Goal: Task Accomplishment & Management: Use online tool/utility

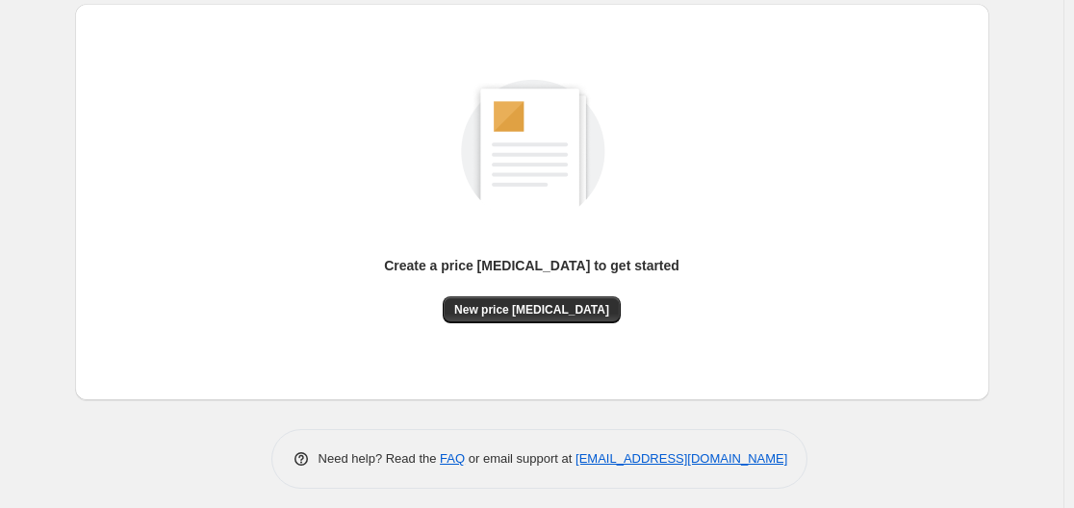
scroll to position [213, 0]
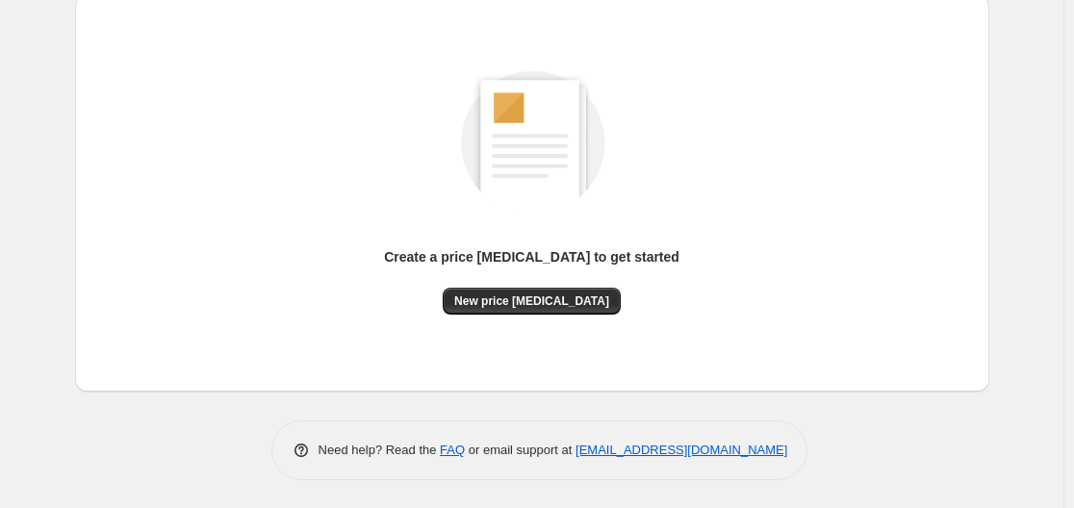
click at [572, 285] on div "Create a price [MEDICAL_DATA] to get started" at bounding box center [531, 267] width 295 height 40
drag, startPoint x: 570, startPoint y: 288, endPoint x: 570, endPoint y: 308, distance: 20.2
click at [570, 308] on button "New price [MEDICAL_DATA]" at bounding box center [532, 301] width 178 height 27
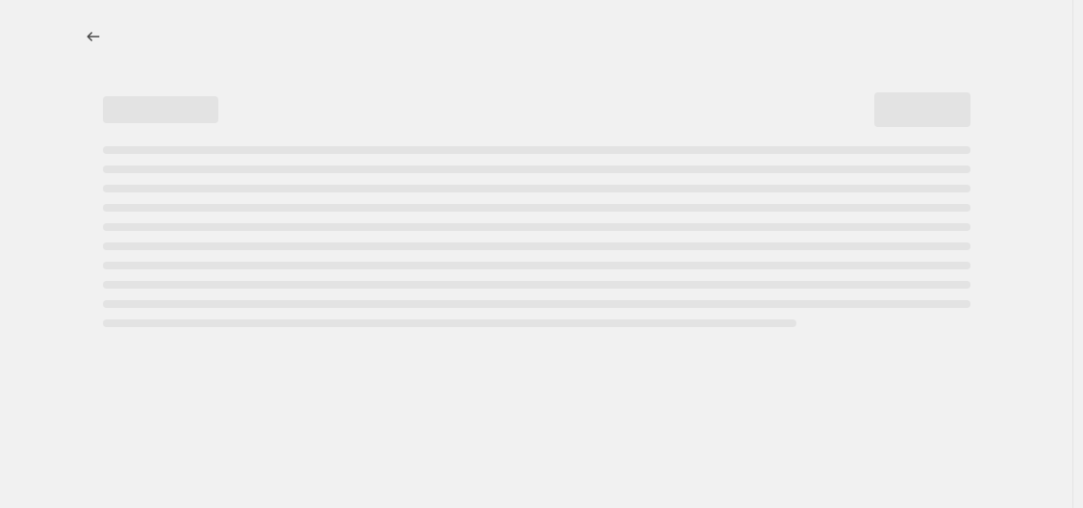
select select "percentage"
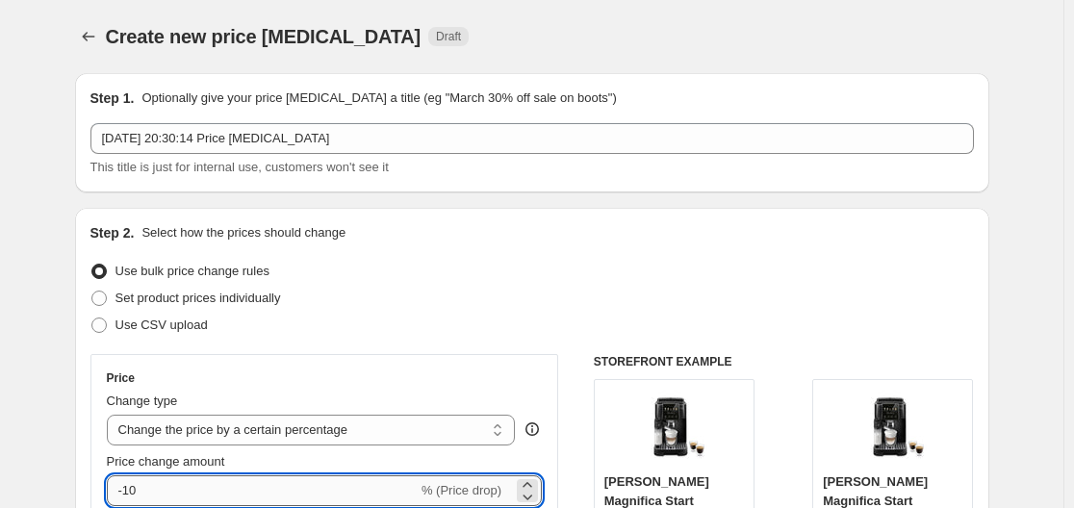
click at [209, 486] on input "-10" at bounding box center [262, 490] width 311 height 31
type input "-1"
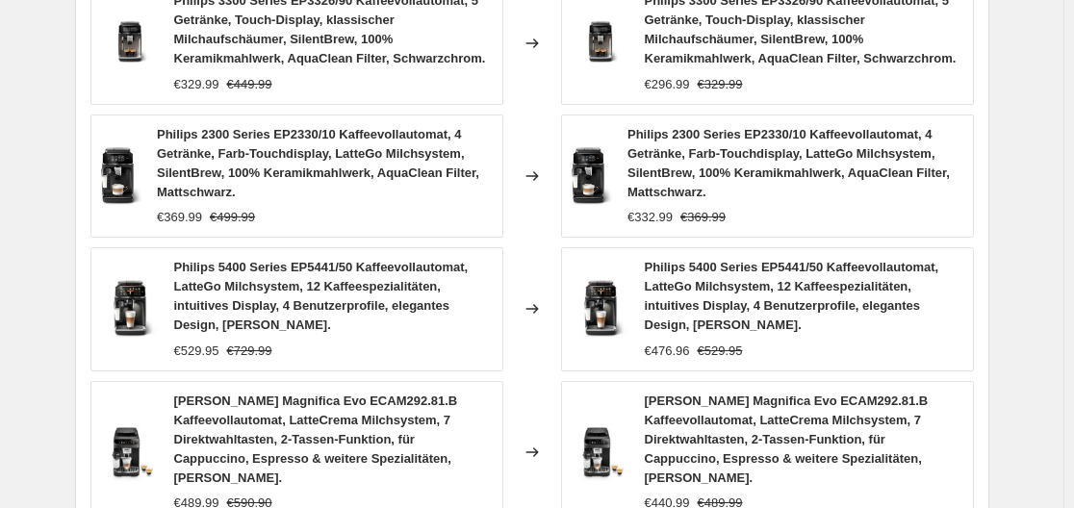
scroll to position [1618, 0]
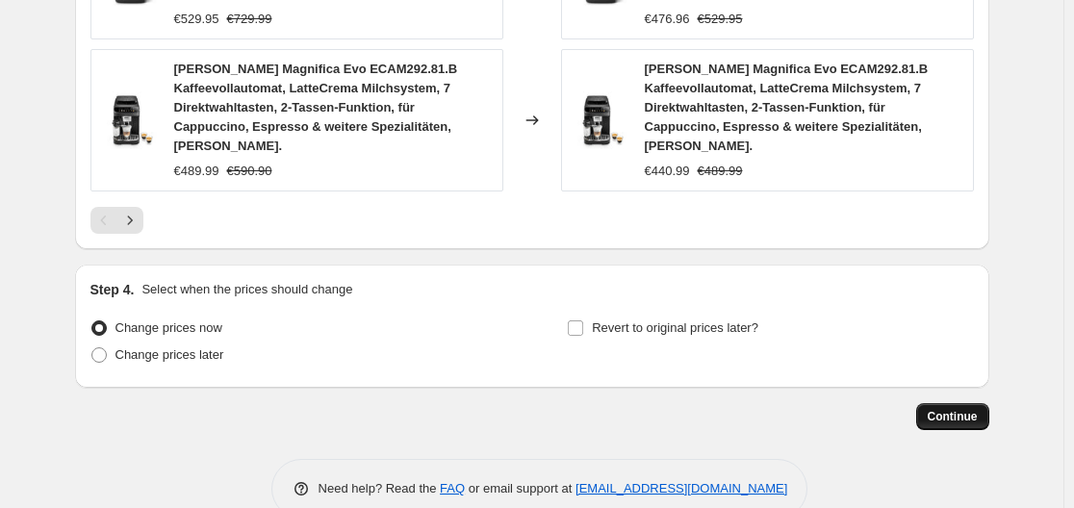
type input "-30"
click at [976, 409] on span "Continue" at bounding box center [952, 416] width 50 height 15
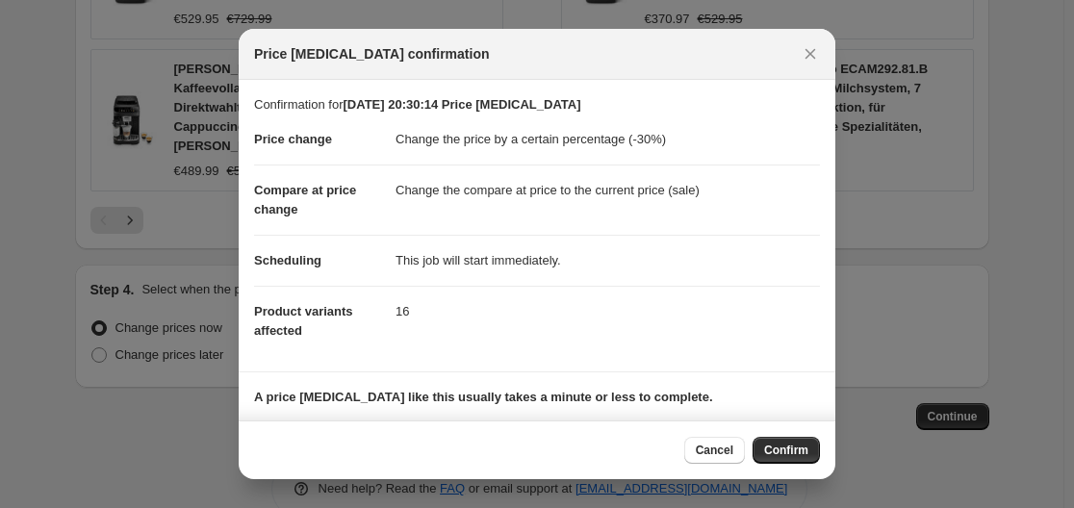
click at [809, 444] on button "Confirm" at bounding box center [785, 450] width 67 height 27
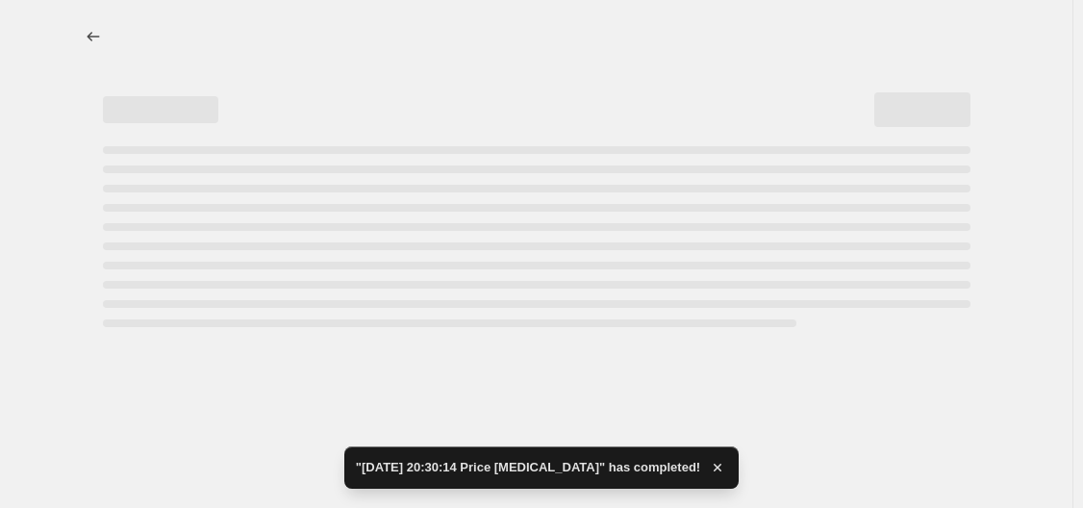
select select "percentage"
